Goal: Task Accomplishment & Management: Manage account settings

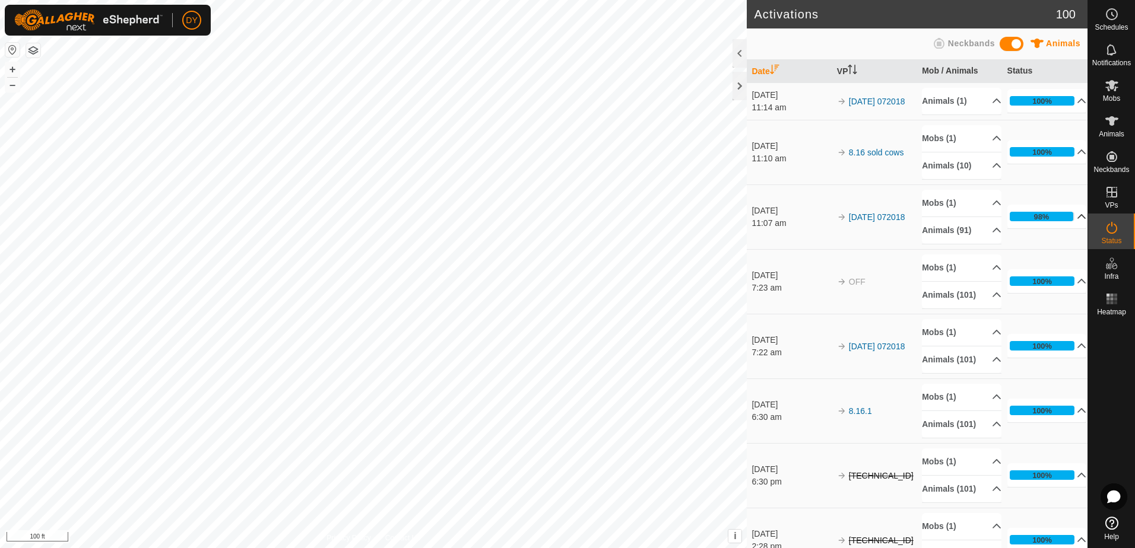
click at [1064, 220] on p-accordion-header "98%" at bounding box center [1047, 217] width 80 height 24
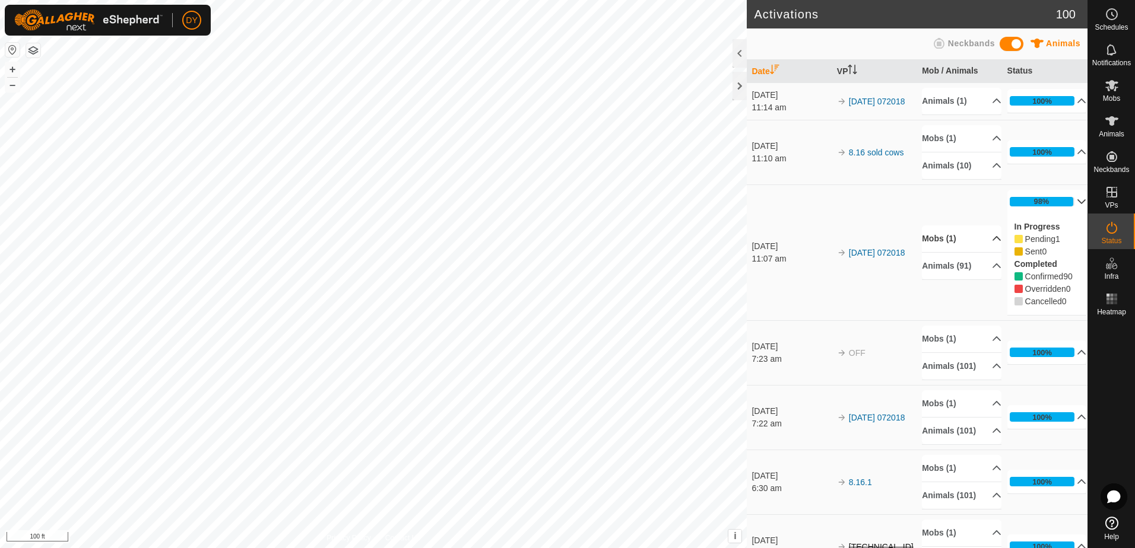
click at [978, 237] on p-accordion-header "Mobs (1)" at bounding box center [962, 238] width 80 height 27
click at [981, 224] on p-accordion-header "Mobs (1)" at bounding box center [962, 222] width 80 height 27
click at [979, 268] on p-accordion-header "Animals (91)" at bounding box center [962, 266] width 80 height 27
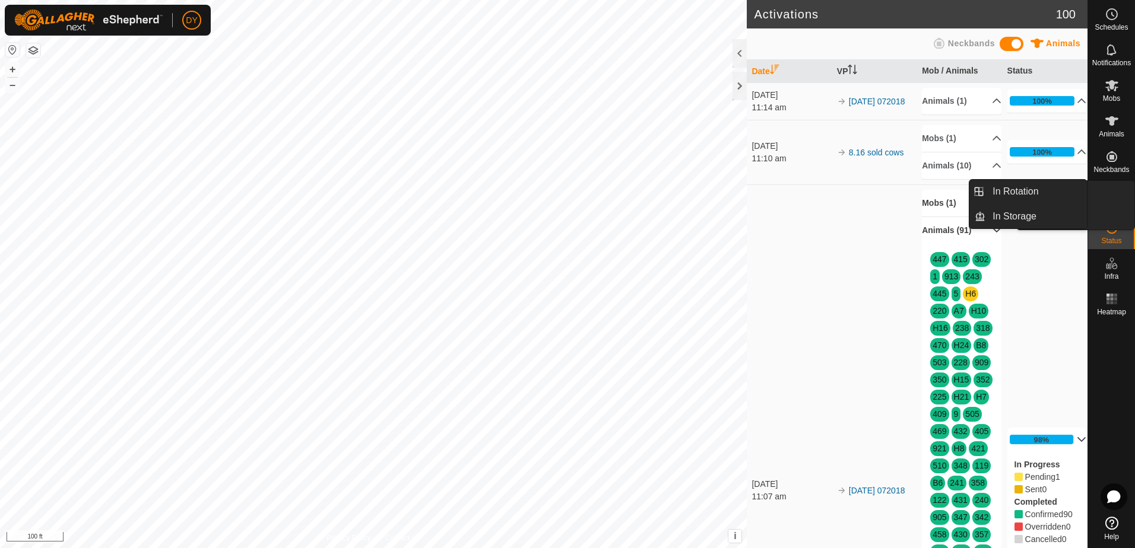
drag, startPoint x: 1111, startPoint y: 180, endPoint x: 1111, endPoint y: 196, distance: 16.0
click at [1111, 196] on icon at bounding box center [1111, 192] width 11 height 11
drag, startPoint x: 1085, startPoint y: 192, endPoint x: 1053, endPoint y: 190, distance: 31.5
click at [1053, 190] on link "In Rotation" at bounding box center [1035, 192] width 101 height 24
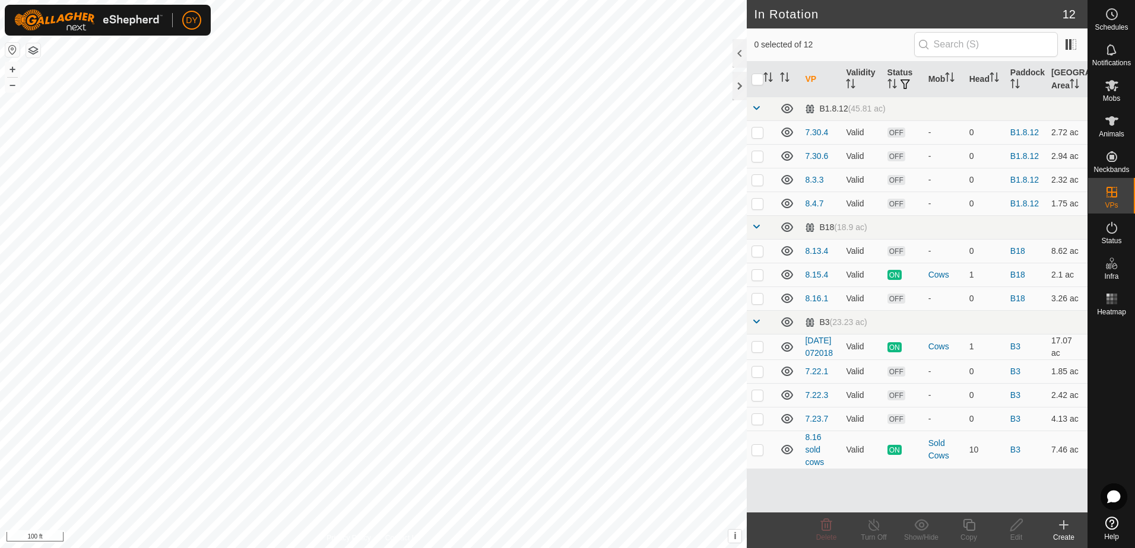
click at [1067, 532] on icon at bounding box center [1063, 525] width 14 height 14
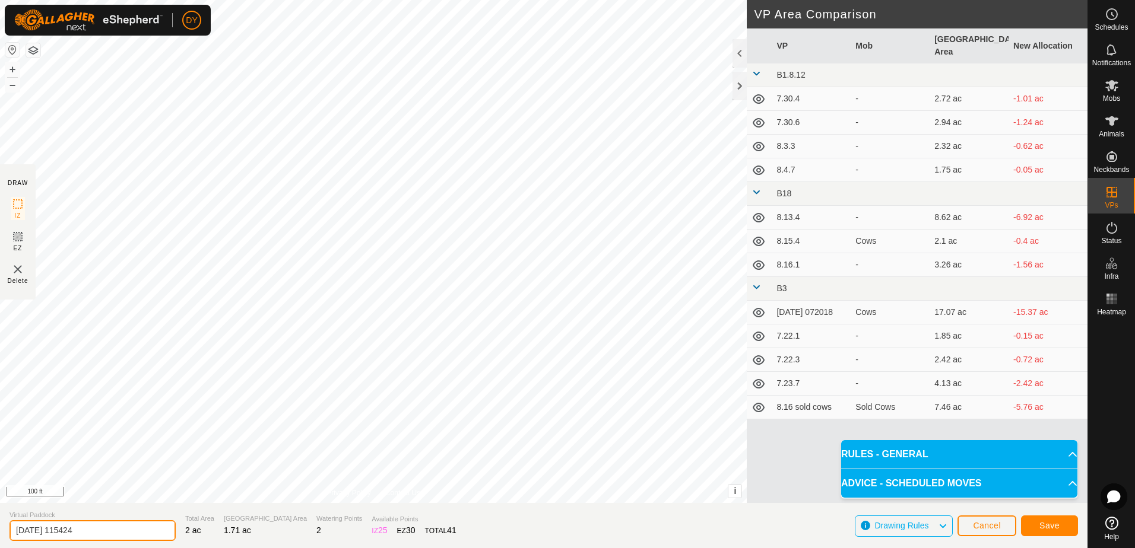
drag, startPoint x: 122, startPoint y: 529, endPoint x: 2, endPoint y: 524, distance: 120.0
click at [2, 524] on section "Virtual Paddock [DATE] 115424 Total Area 2 ac Grazing Area 1.71 ac Watering Poi…" at bounding box center [543, 525] width 1087 height 45
type input "8.16.4"
click at [1041, 524] on span "Save" at bounding box center [1049, 525] width 20 height 9
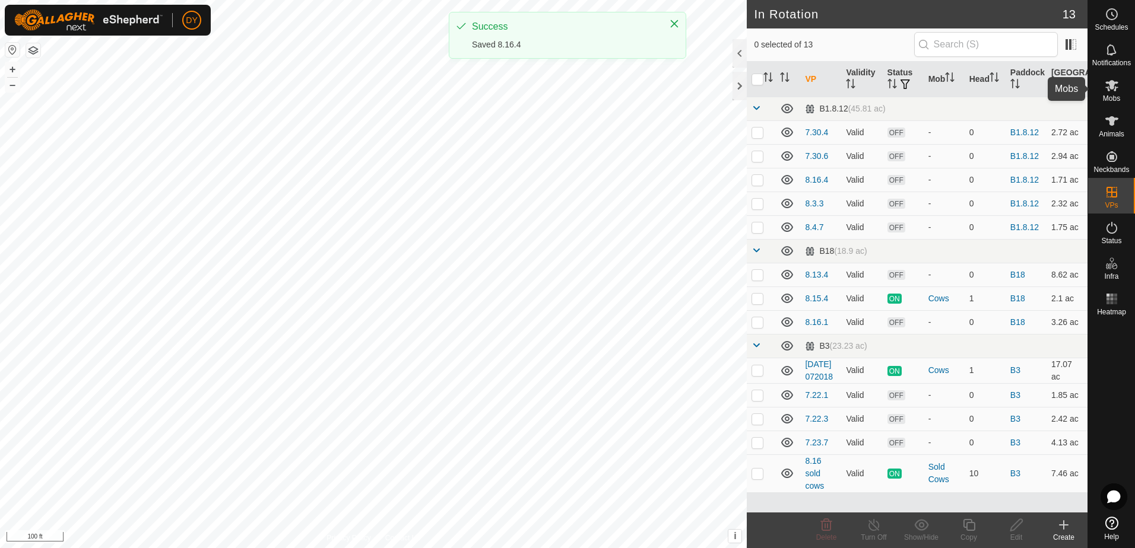
click at [1113, 89] on icon at bounding box center [1111, 85] width 14 height 14
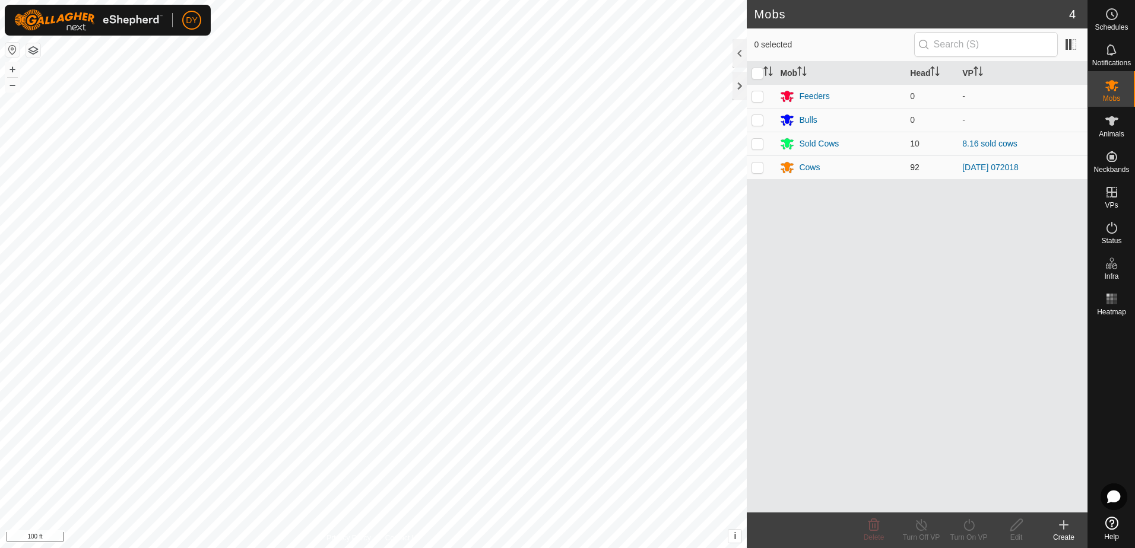
click at [758, 166] on p-checkbox at bounding box center [757, 167] width 12 height 9
checkbox input "true"
click at [970, 525] on icon at bounding box center [968, 525] width 15 height 14
click at [959, 498] on link "Now" at bounding box center [1003, 499] width 117 height 24
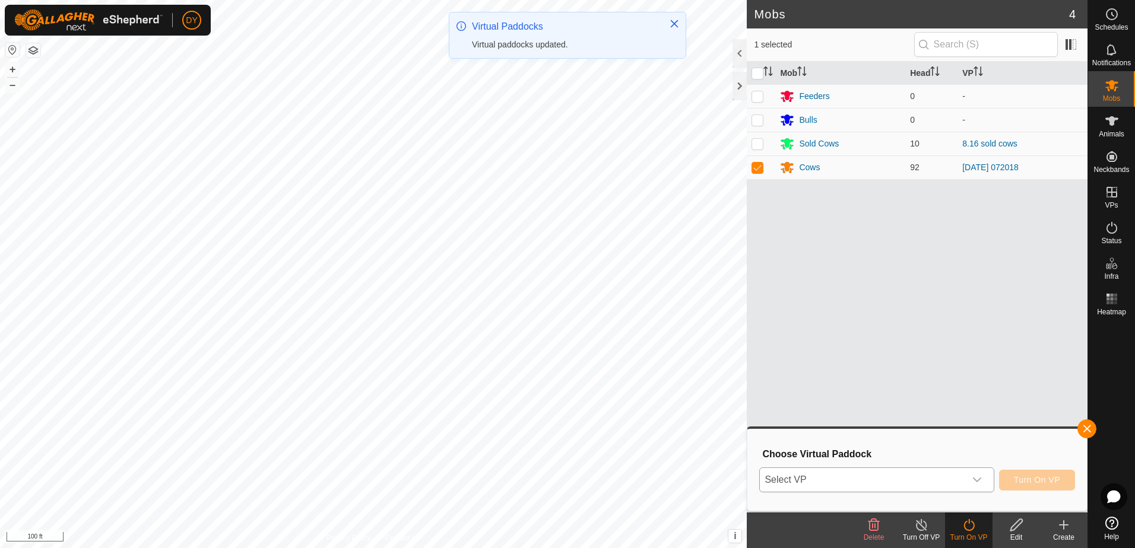
click at [863, 486] on span "Select VP" at bounding box center [862, 480] width 205 height 24
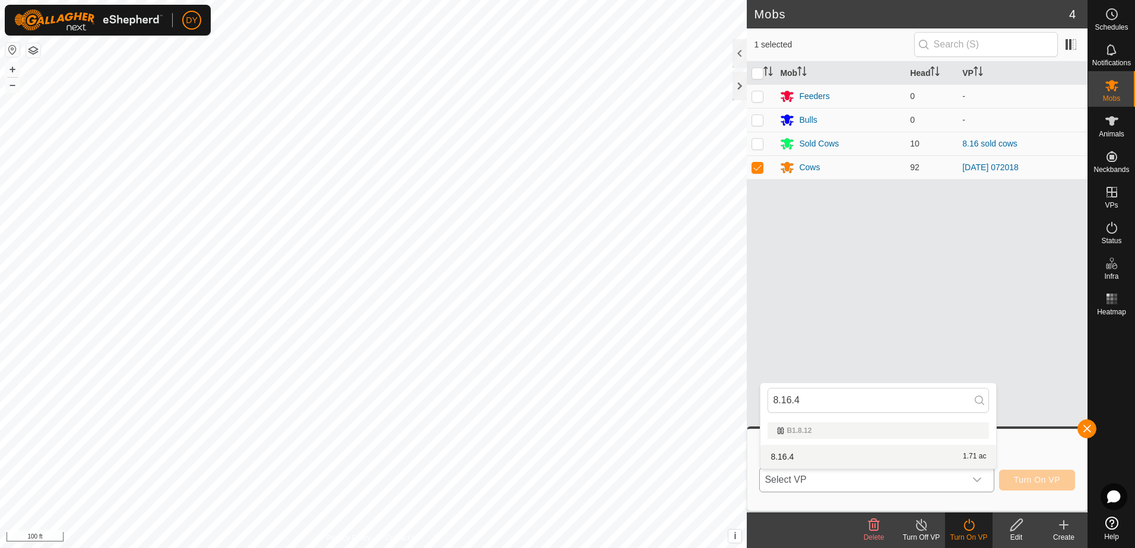
type input "8.16.4"
click at [780, 457] on li "8.16.4 1.71 ac" at bounding box center [878, 457] width 236 height 24
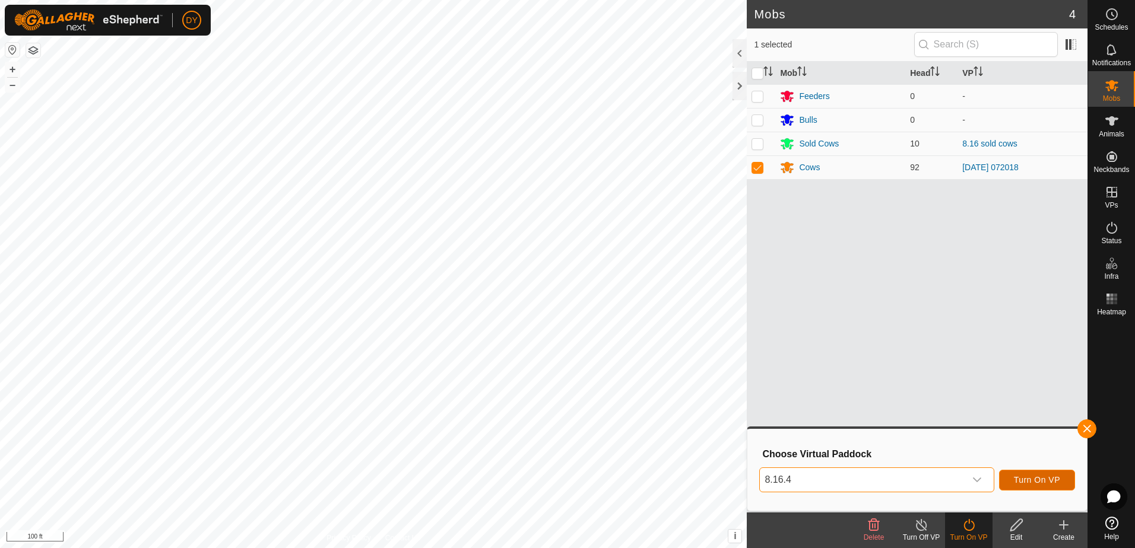
click at [1044, 482] on span "Turn On VP" at bounding box center [1036, 479] width 46 height 9
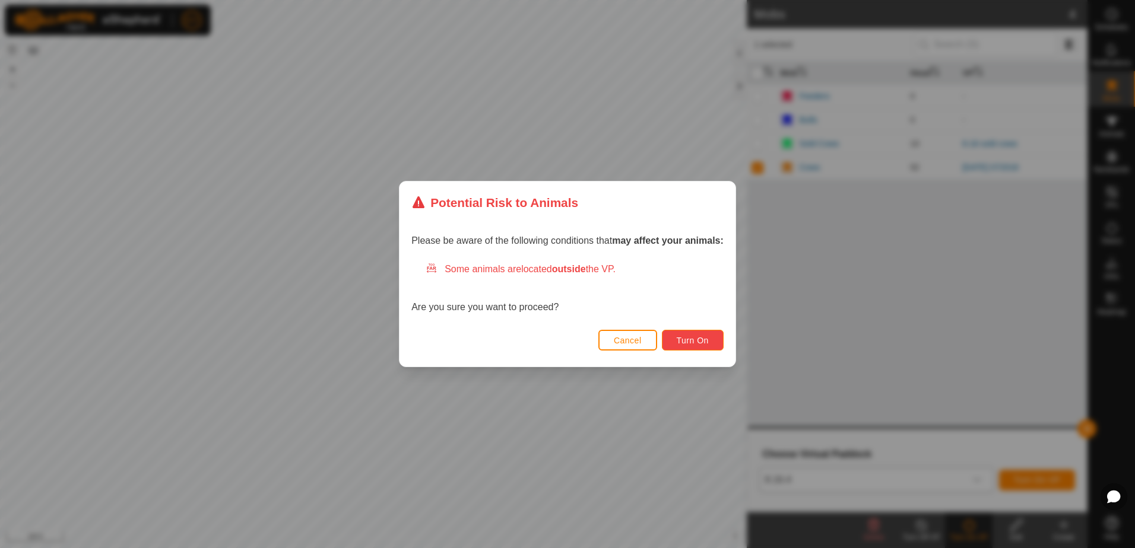
click at [675, 338] on button "Turn On" at bounding box center [693, 340] width 62 height 21
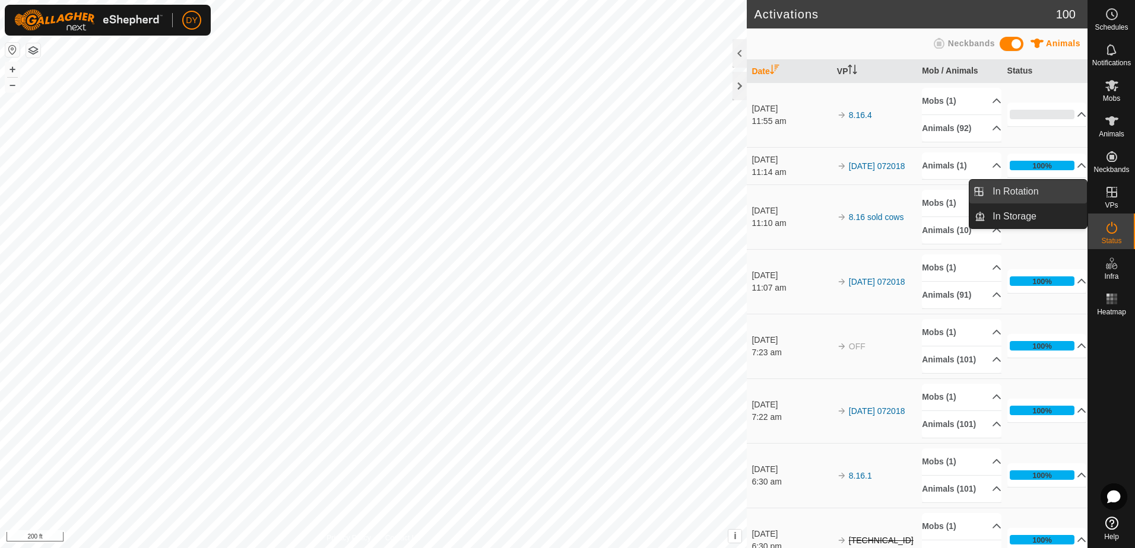
click at [1044, 190] on link "In Rotation" at bounding box center [1035, 192] width 101 height 24
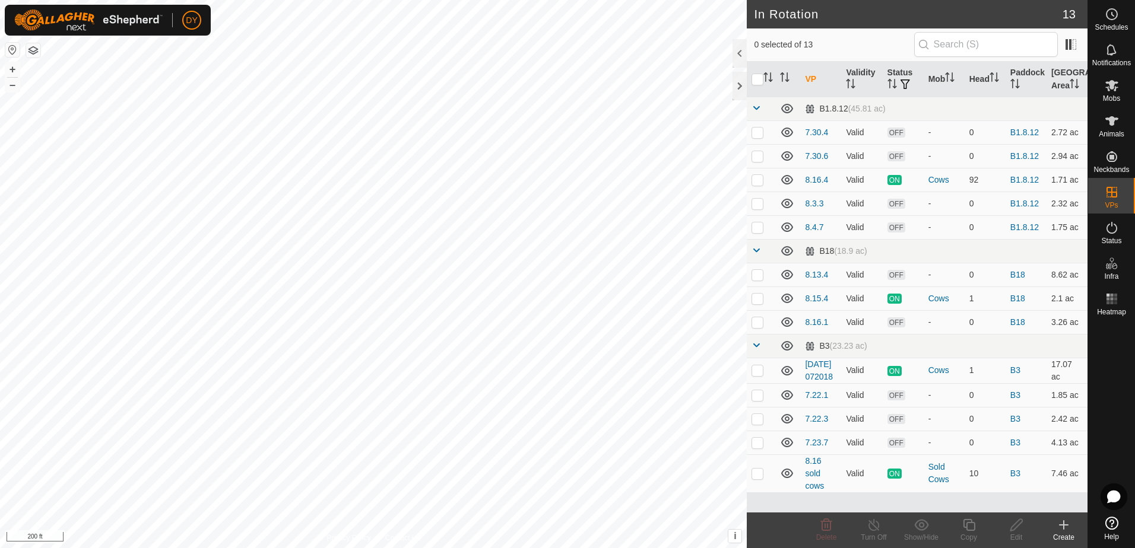
click at [1061, 530] on icon at bounding box center [1063, 525] width 14 height 14
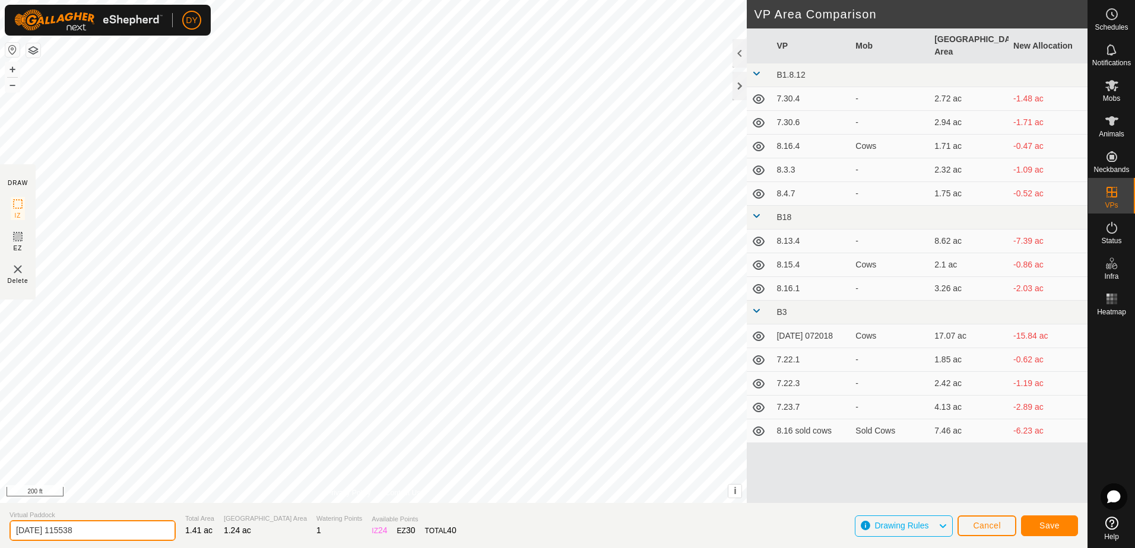
drag, startPoint x: 111, startPoint y: 531, endPoint x: -2, endPoint y: 533, distance: 113.3
click at [0, 533] on html "DY Schedules Notifications Mobs Animals Neckbands VPs Status Infra Heatmap Help…" at bounding box center [567, 274] width 1135 height 548
type input "8.16.4 sold cows"
click at [1055, 528] on span "Save" at bounding box center [1049, 525] width 20 height 9
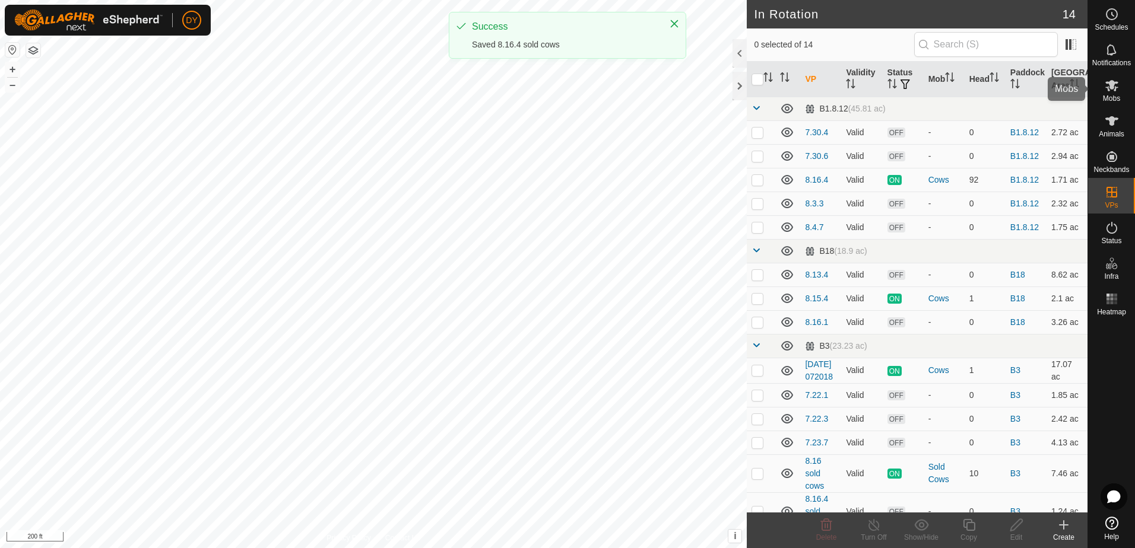
click at [1110, 94] on es-mob-svg-icon at bounding box center [1111, 85] width 21 height 19
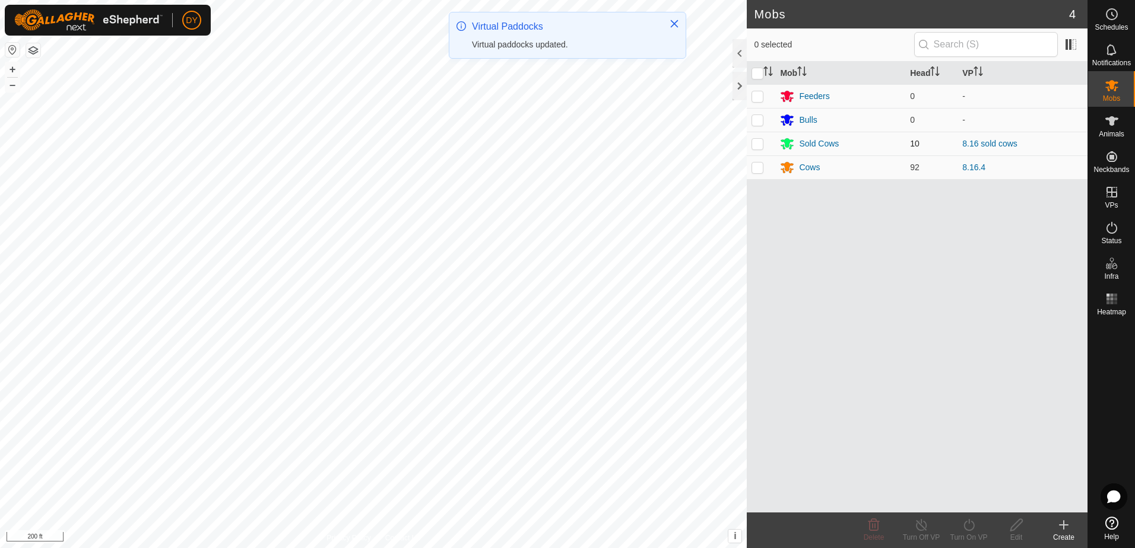
click at [754, 144] on p-checkbox at bounding box center [757, 143] width 12 height 9
checkbox input "true"
click at [972, 526] on icon at bounding box center [968, 525] width 15 height 14
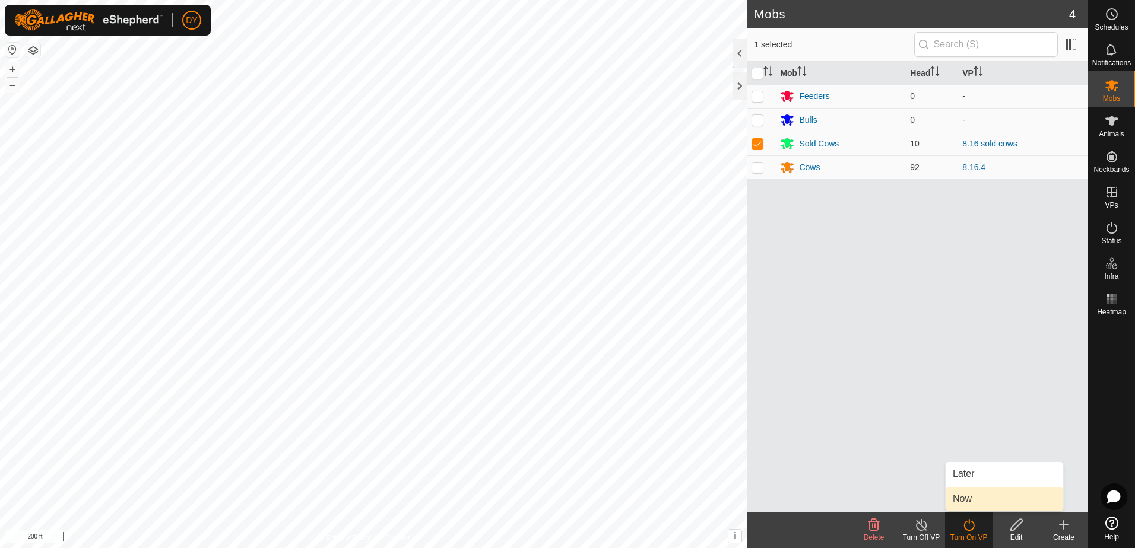
click at [971, 503] on link "Now" at bounding box center [1003, 499] width 117 height 24
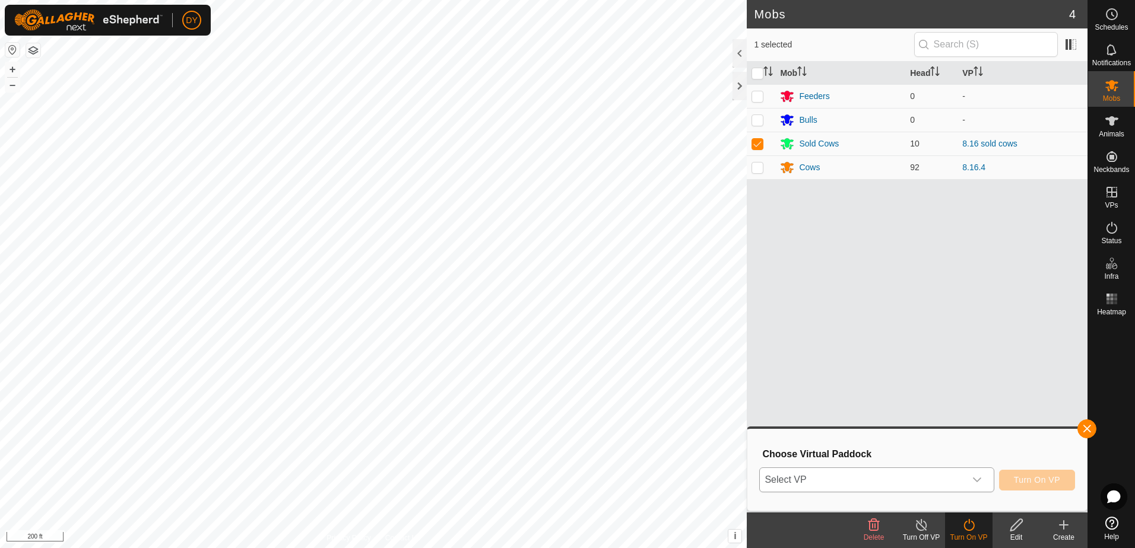
click at [945, 475] on span "Select VP" at bounding box center [862, 480] width 205 height 24
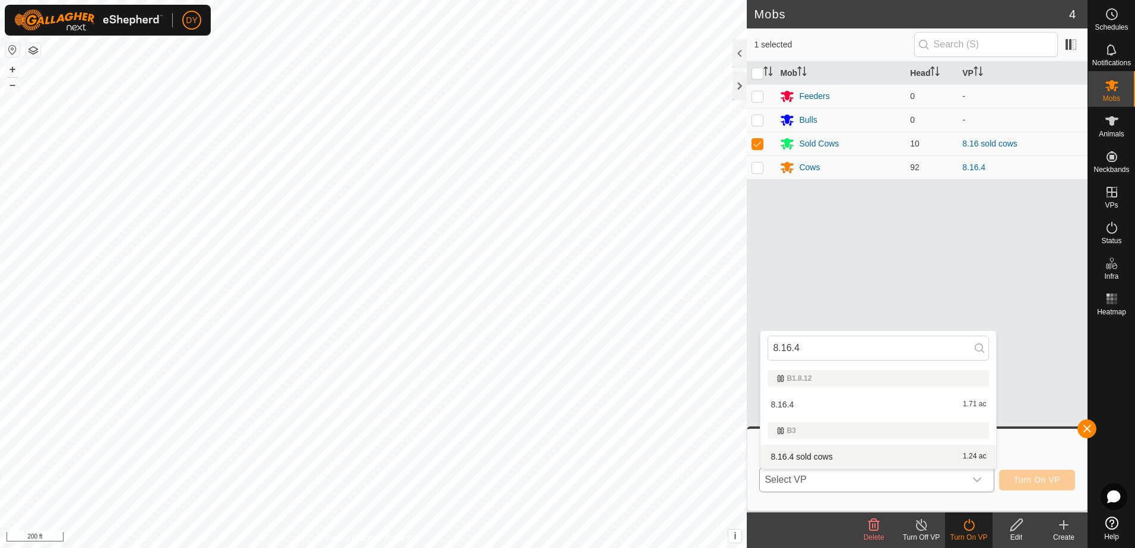
type input "8.16.4"
click at [831, 458] on li "8.16.4 sold cows 1.24 ac" at bounding box center [878, 457] width 236 height 24
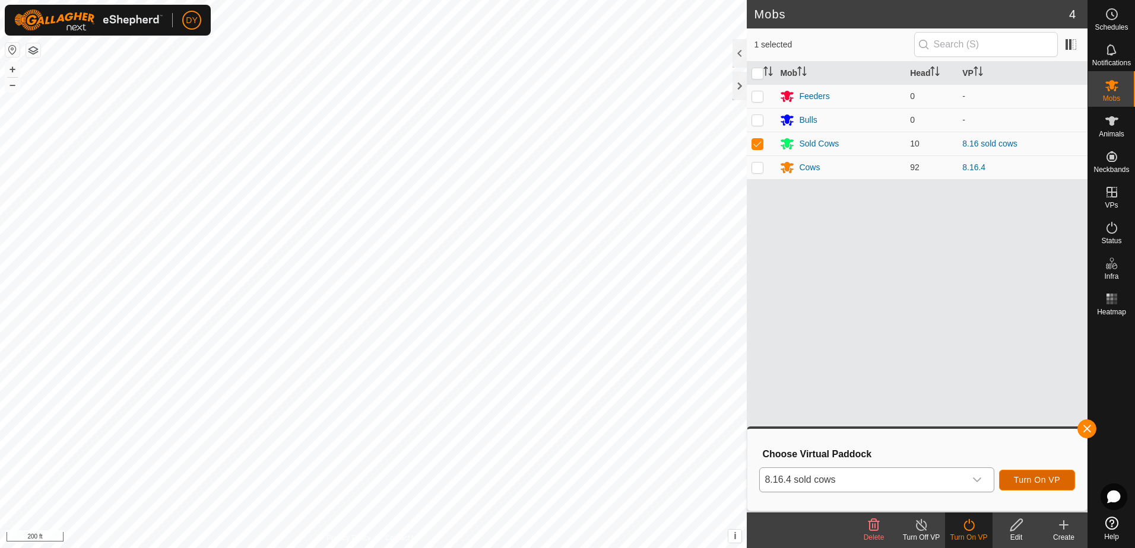
click at [1062, 479] on button "Turn On VP" at bounding box center [1037, 480] width 76 height 21
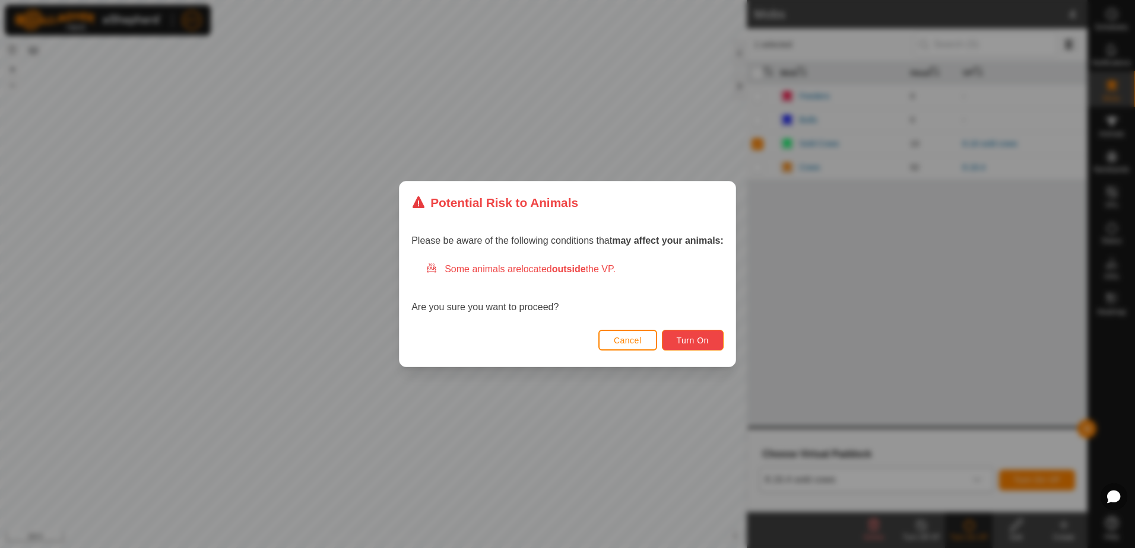
click at [706, 339] on span "Turn On" at bounding box center [692, 340] width 32 height 9
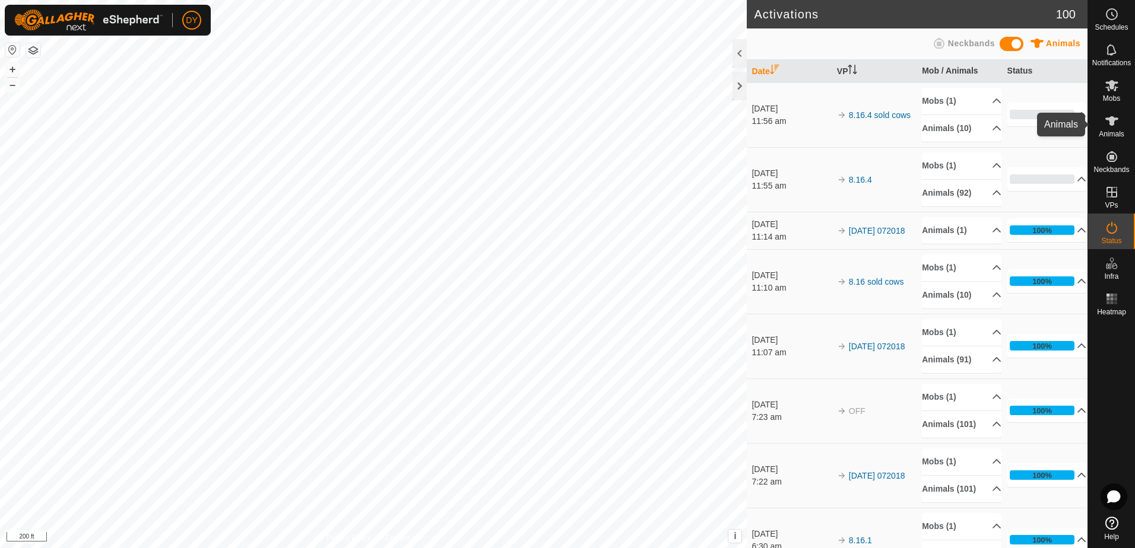
click at [1113, 122] on icon at bounding box center [1111, 120] width 13 height 9
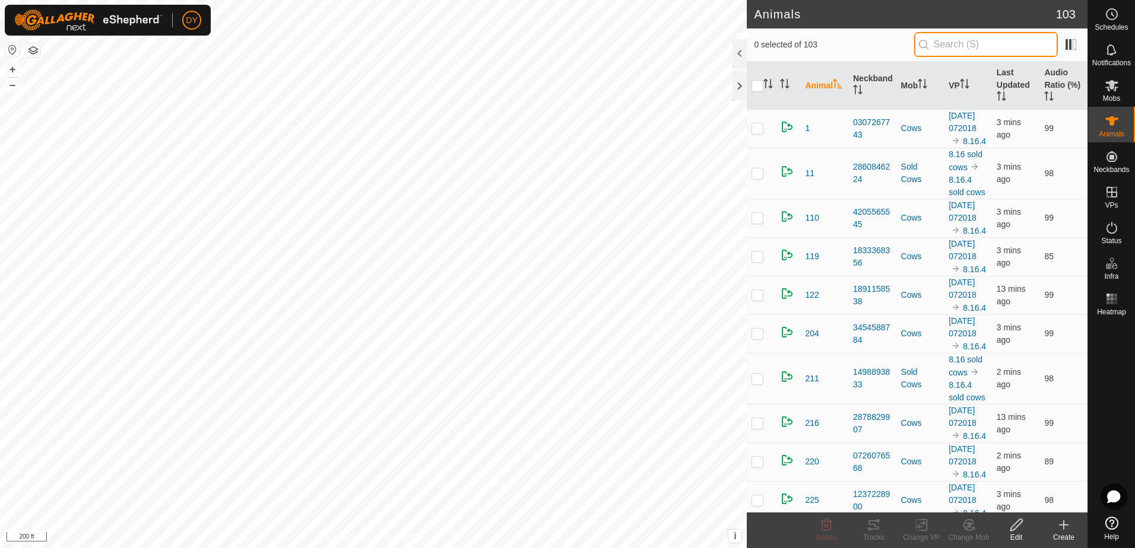
click at [962, 46] on input "text" at bounding box center [986, 44] width 144 height 25
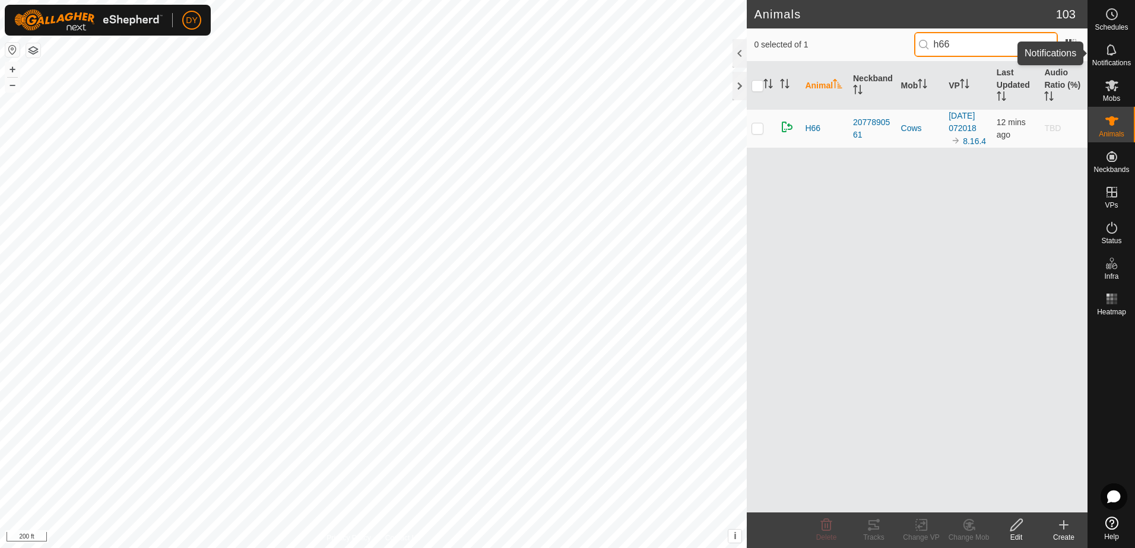
type input "h66"
click at [1107, 55] on icon at bounding box center [1111, 50] width 14 height 14
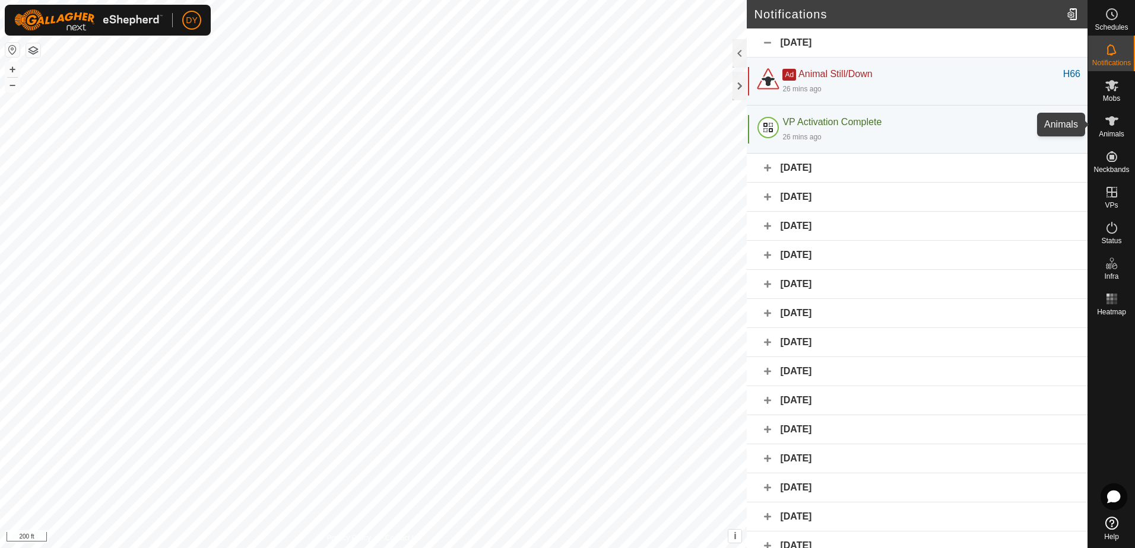
click at [1105, 127] on icon at bounding box center [1111, 121] width 14 height 14
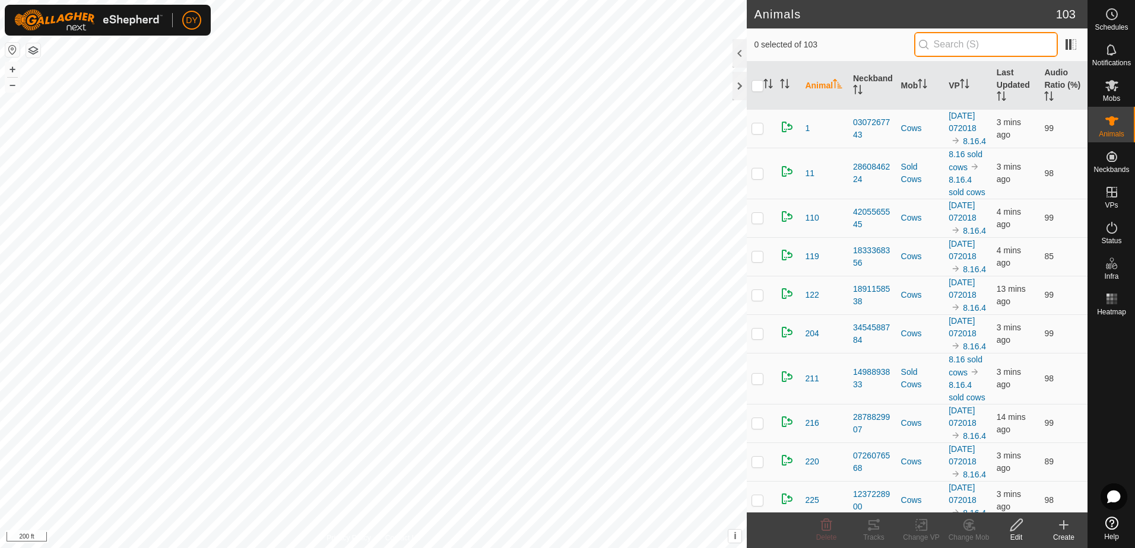
click at [980, 43] on input "text" at bounding box center [986, 44] width 144 height 25
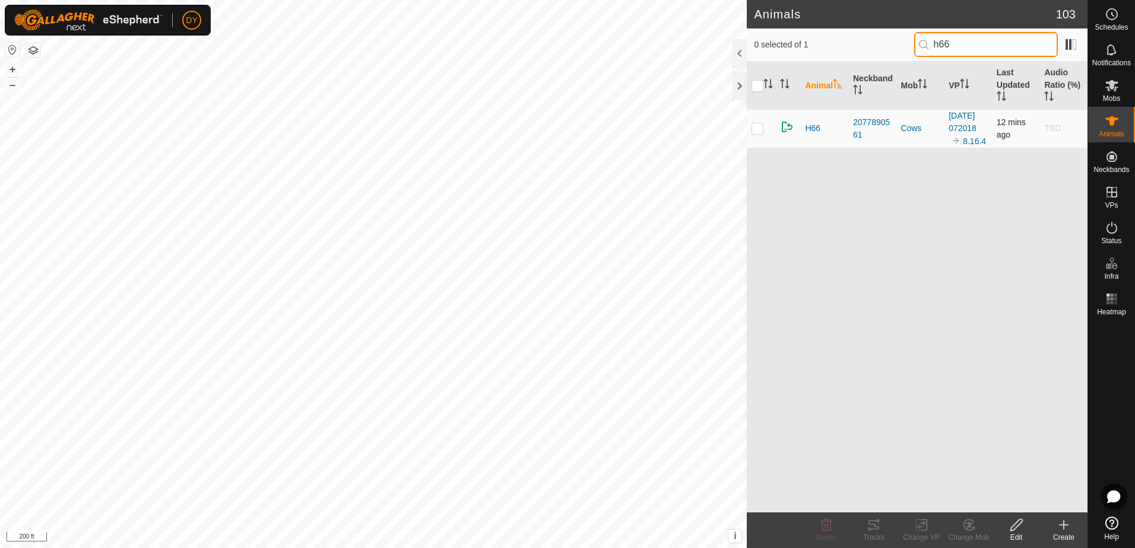
type input "h66"
click at [760, 133] on p-checkbox at bounding box center [757, 127] width 12 height 9
checkbox input "true"
checkbox input "false"
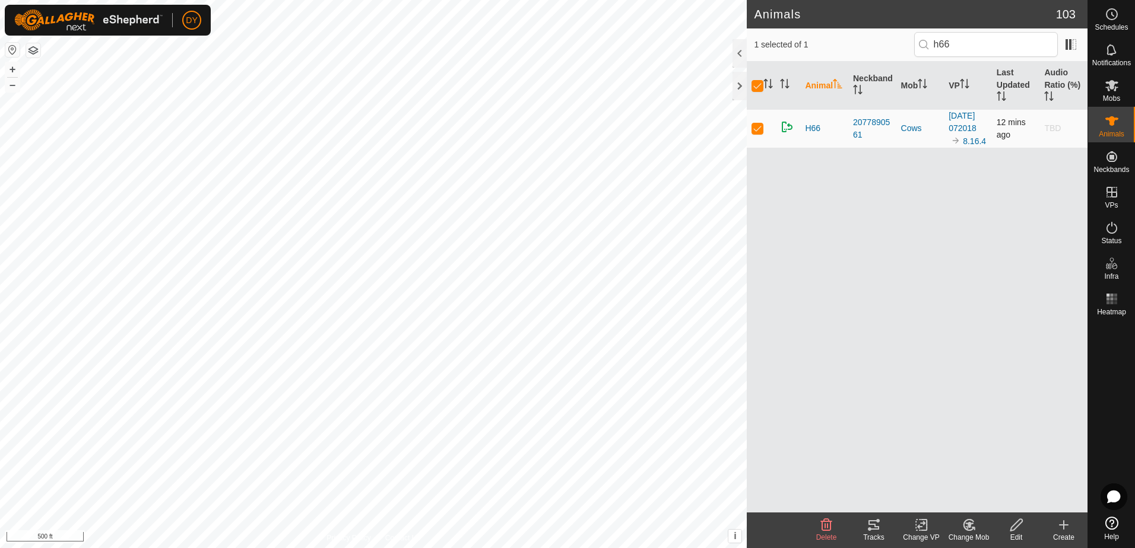
checkbox input "false"
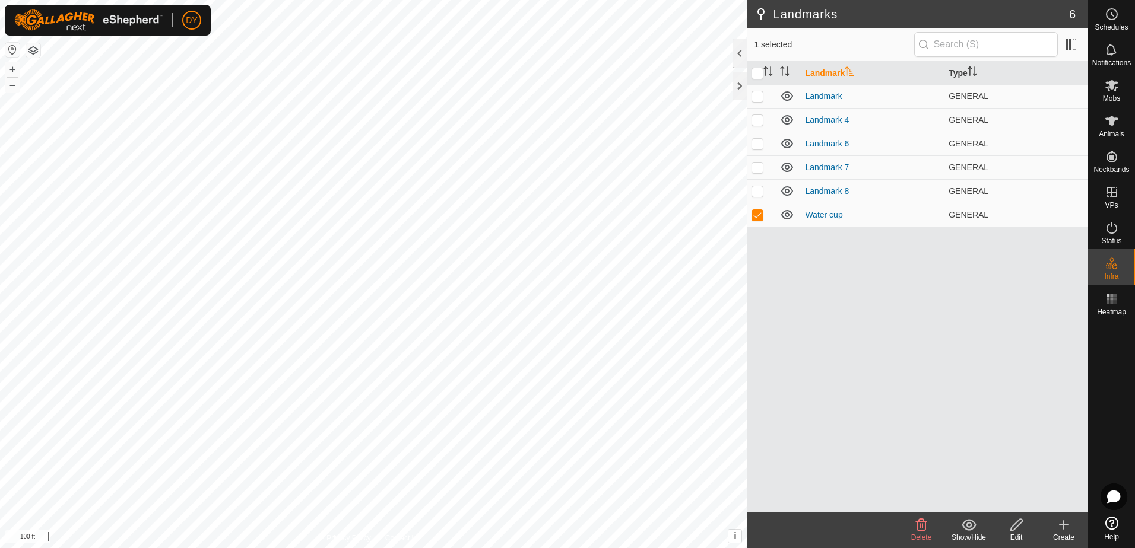
click at [1019, 530] on icon at bounding box center [1016, 525] width 15 height 14
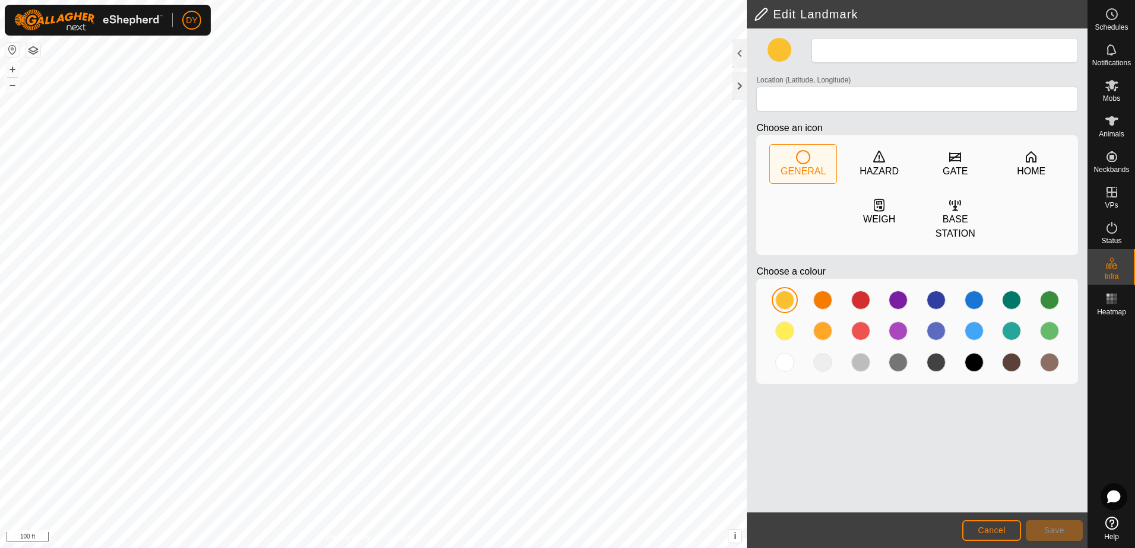
type input "Water cup"
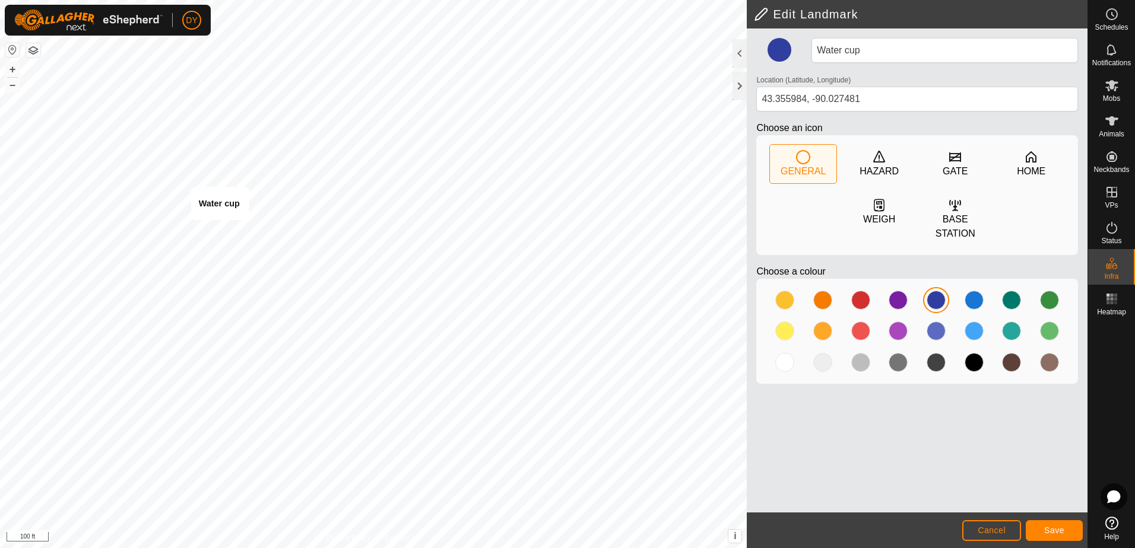
type input "43.355814, -90.026662"
click at [1040, 533] on button "Save" at bounding box center [1053, 530] width 57 height 21
